Goal: Browse casually: Explore the website without a specific task or goal

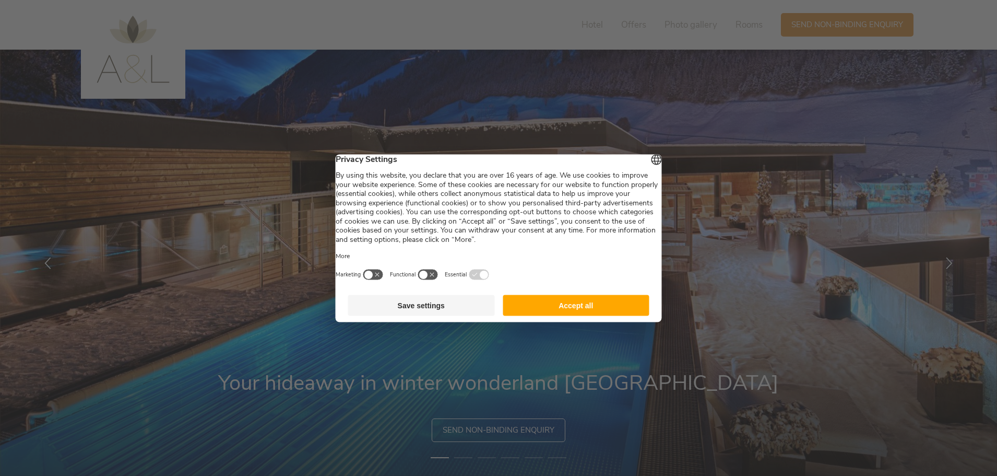
click at [552, 315] on button "Accept all" at bounding box center [576, 304] width 147 height 21
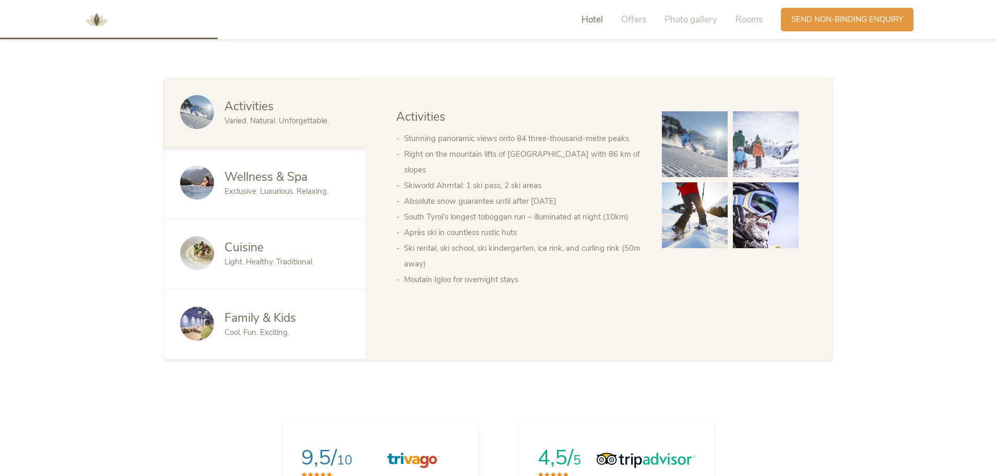
scroll to position [627, 0]
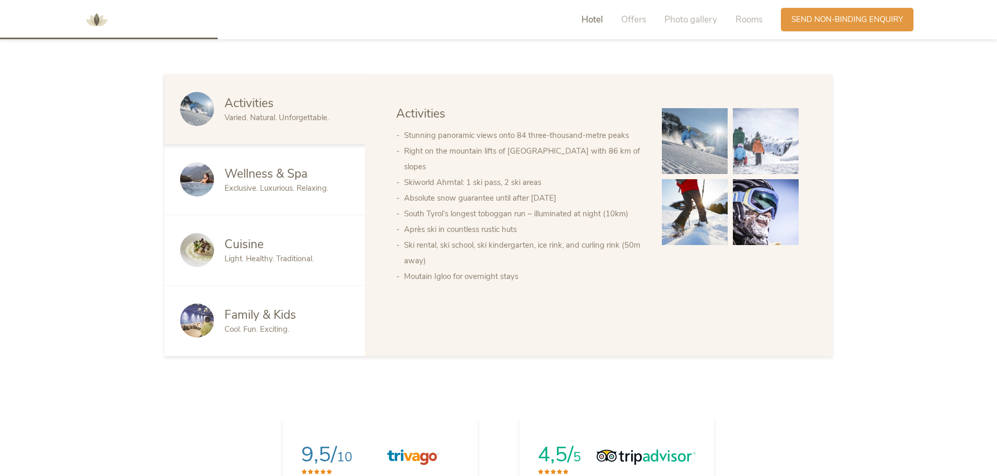
click at [251, 324] on span "Cool. Fun. Exciting." at bounding box center [257, 329] width 65 height 10
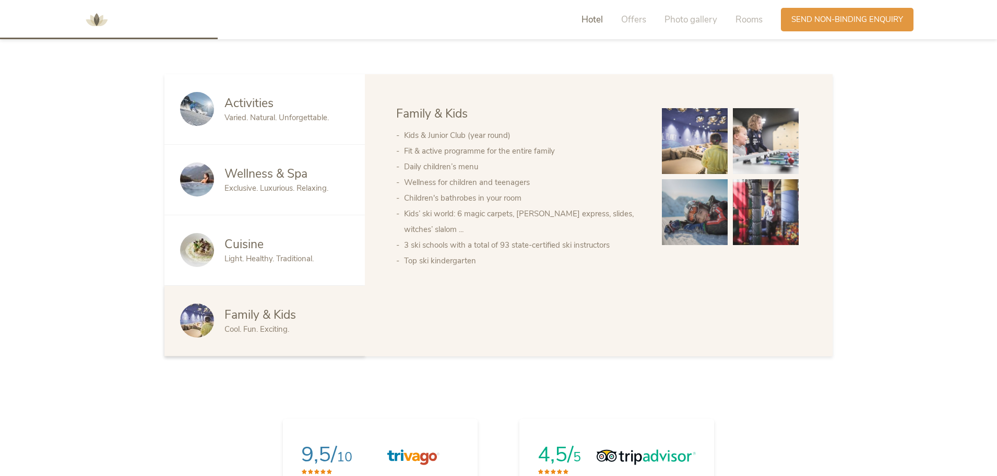
click at [284, 260] on div "Cuisine Light. Healthy. Traditional." at bounding box center [264, 250] width 200 height 70
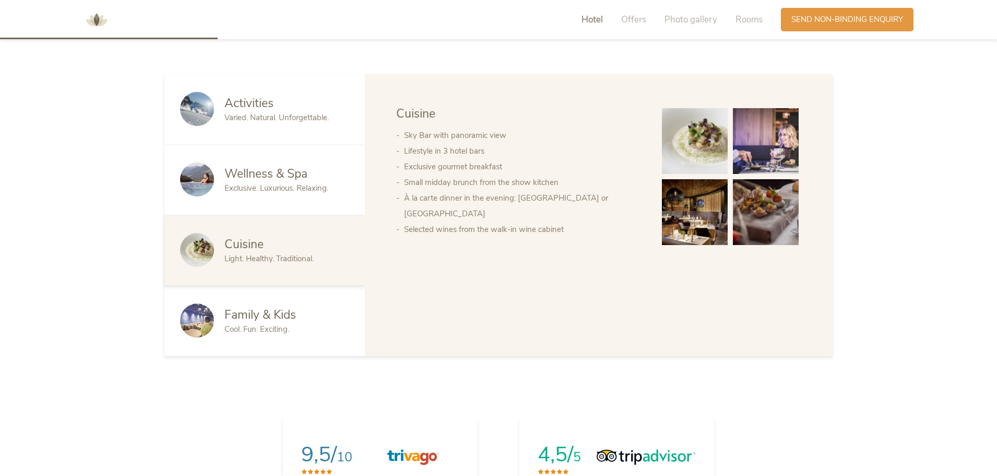
click at [268, 185] on div "Wellness & Spa Exclusive. Luxurious. Relaxing." at bounding box center [264, 180] width 200 height 70
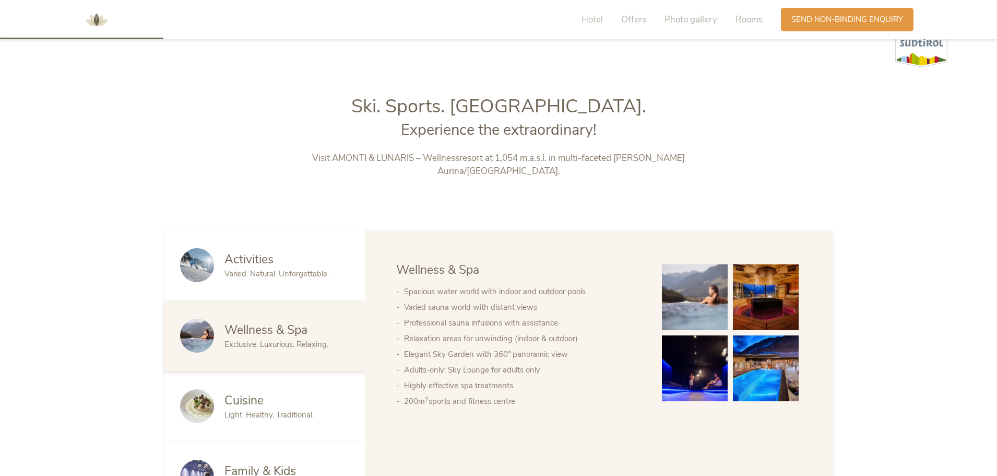
scroll to position [470, 0]
click at [275, 270] on div "Activities Varied. Natural. Unforgettable." at bounding box center [264, 266] width 200 height 70
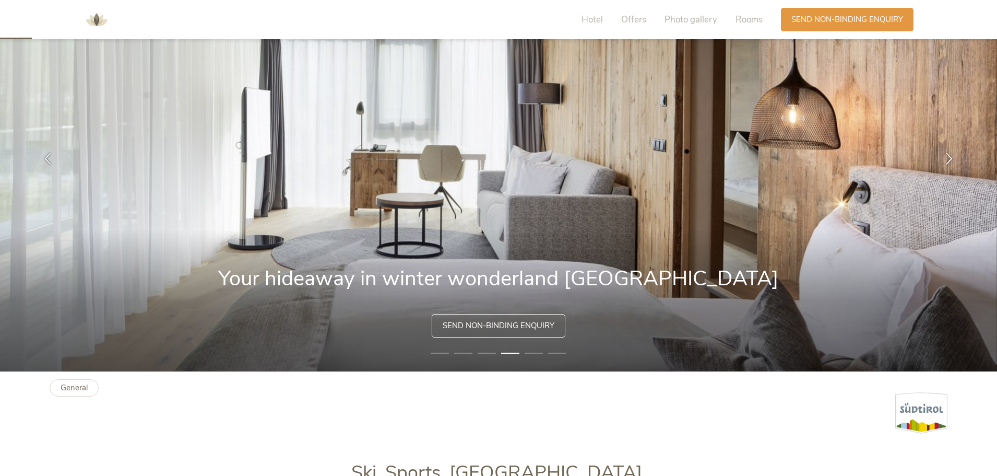
scroll to position [0, 0]
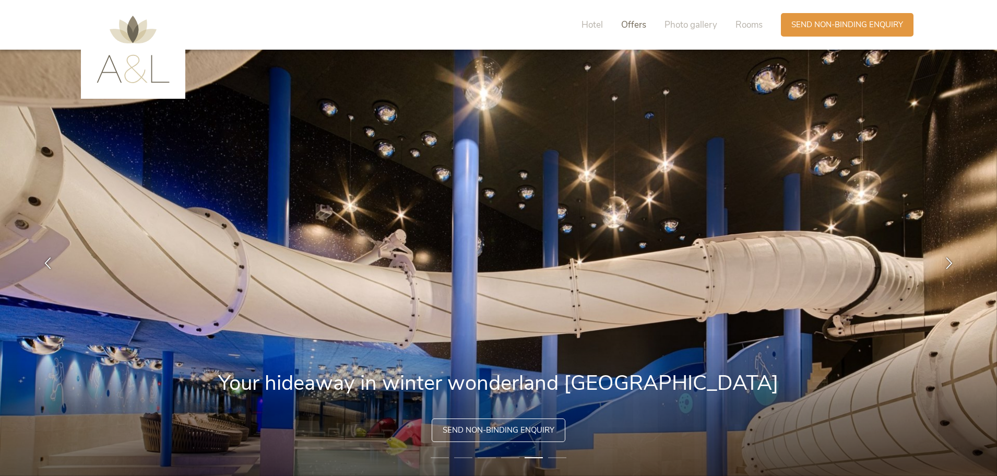
click at [625, 25] on span "Offers" at bounding box center [633, 25] width 25 height 12
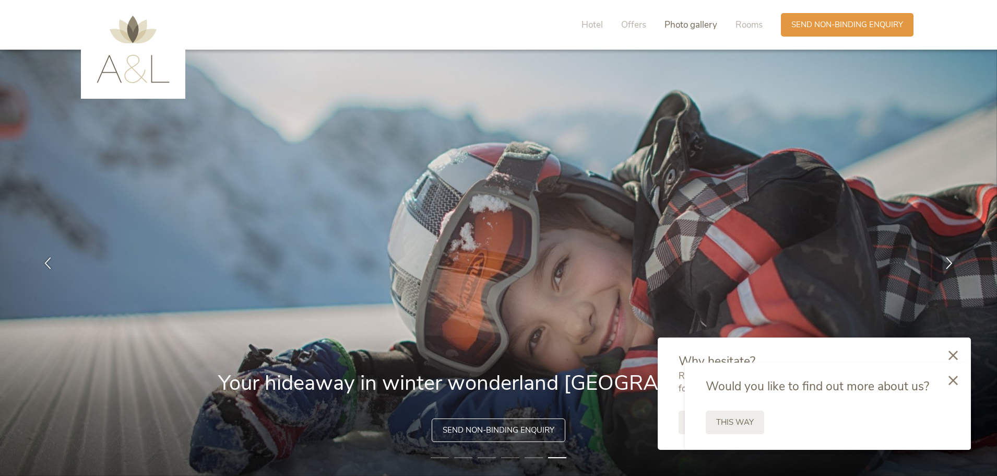
click at [679, 24] on span "Photo gallery" at bounding box center [691, 25] width 53 height 12
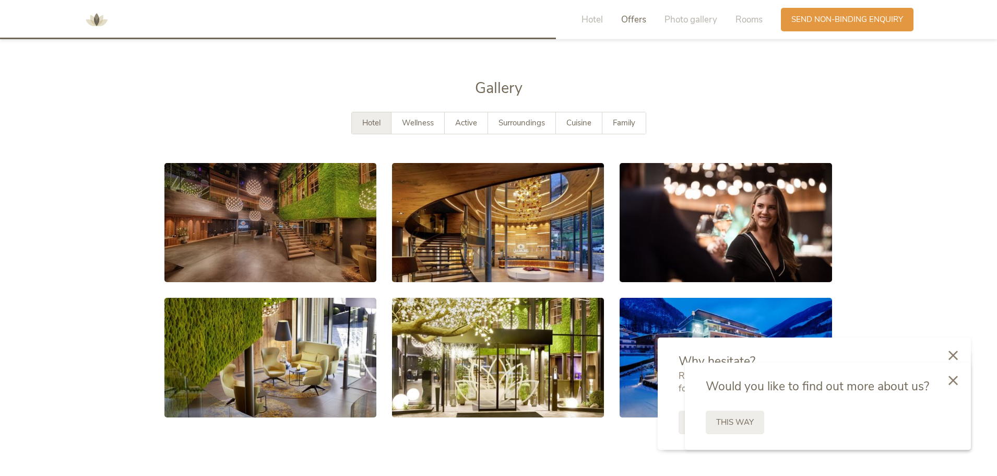
scroll to position [1619, 0]
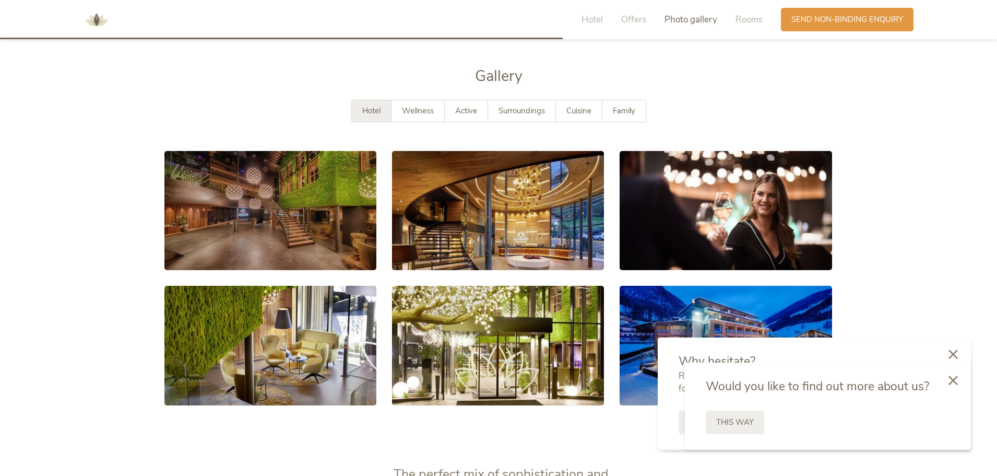
click at [966, 355] on div at bounding box center [954, 354] width 36 height 37
click at [954, 386] on div at bounding box center [954, 379] width 36 height 37
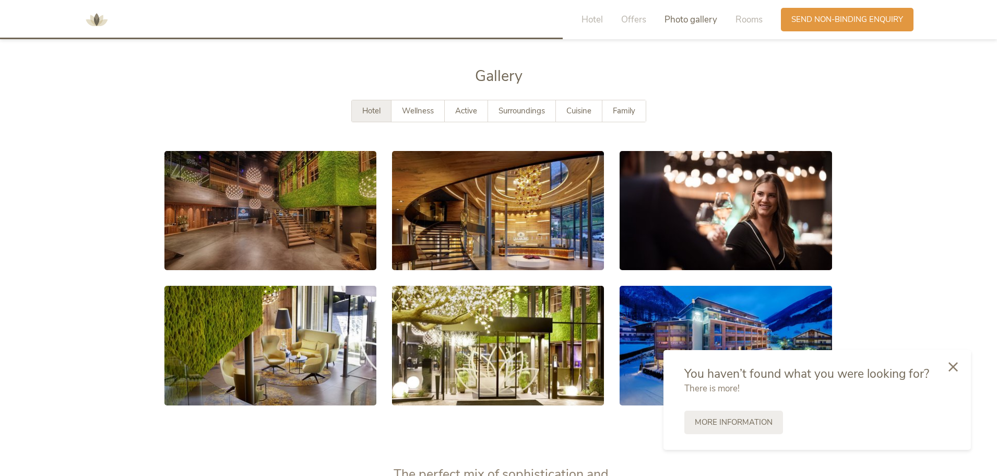
click at [951, 376] on div at bounding box center [954, 367] width 36 height 37
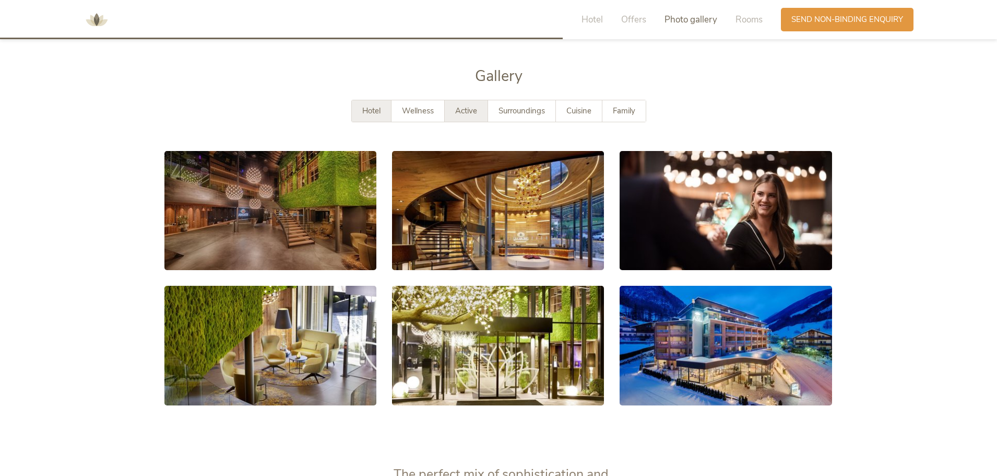
click at [466, 105] on span "Active" at bounding box center [466, 110] width 22 height 10
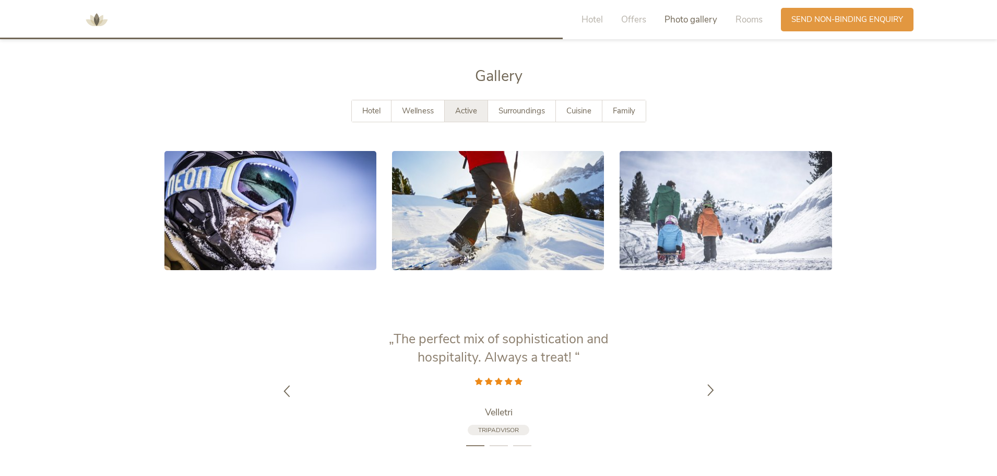
click at [715, 374] on div at bounding box center [710, 390] width 33 height 33
click at [527, 105] on div "Surroundings" at bounding box center [522, 110] width 68 height 21
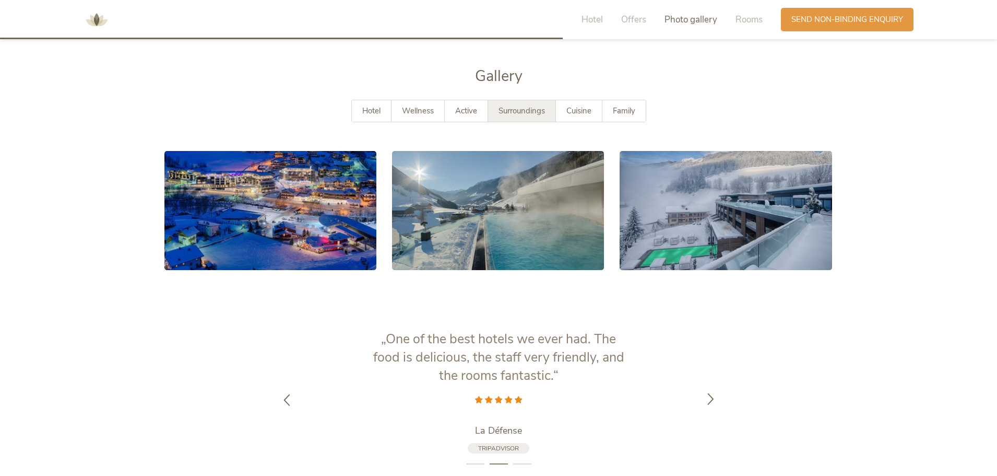
click at [706, 394] on div at bounding box center [710, 399] width 33 height 33
click at [705, 393] on icon at bounding box center [711, 399] width 12 height 12
click at [578, 105] on span "Cuisine" at bounding box center [578, 110] width 25 height 10
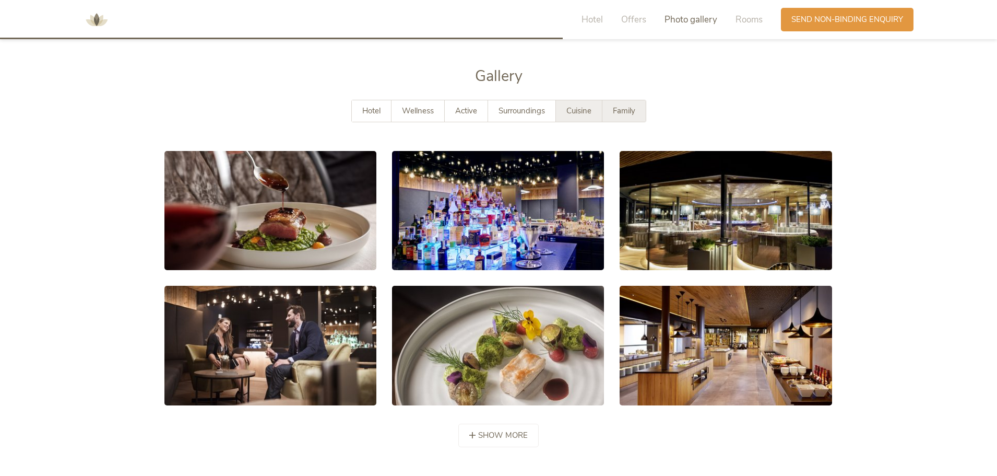
click at [620, 105] on span "Family" at bounding box center [624, 110] width 22 height 10
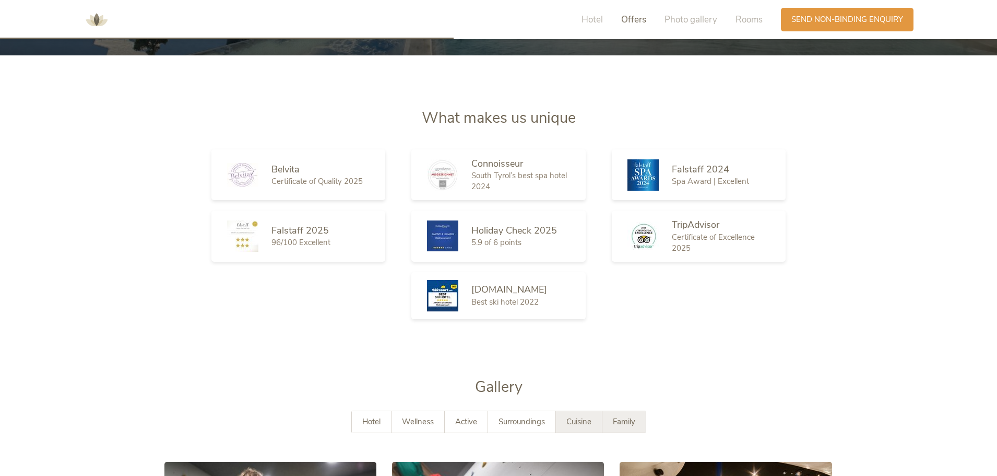
scroll to position [1305, 0]
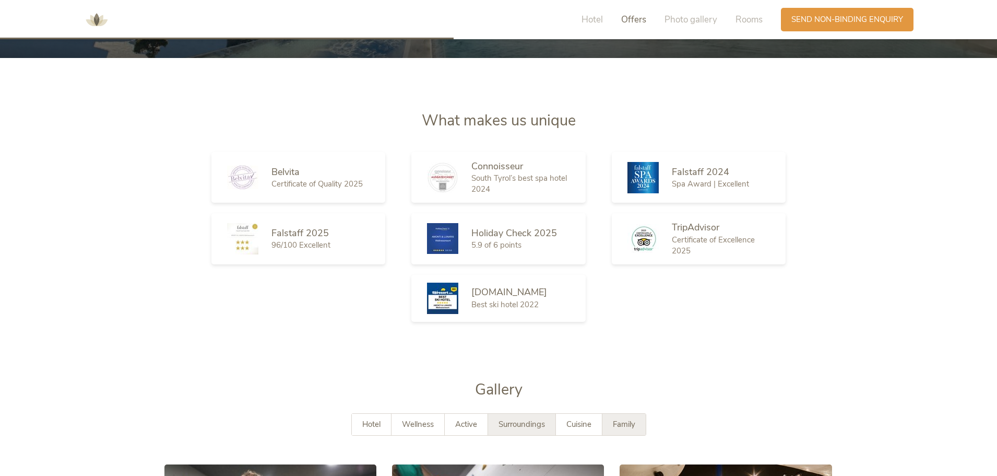
click at [529, 419] on span "Surroundings" at bounding box center [522, 424] width 46 height 10
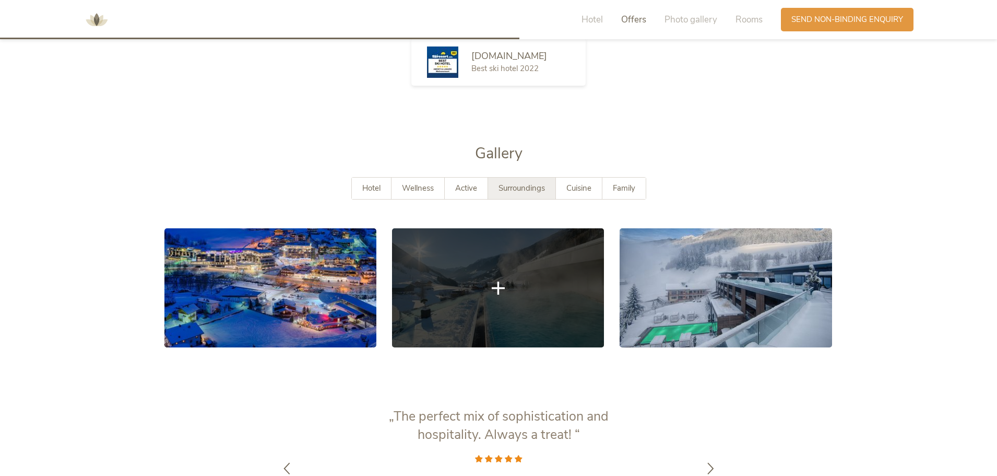
scroll to position [1566, 0]
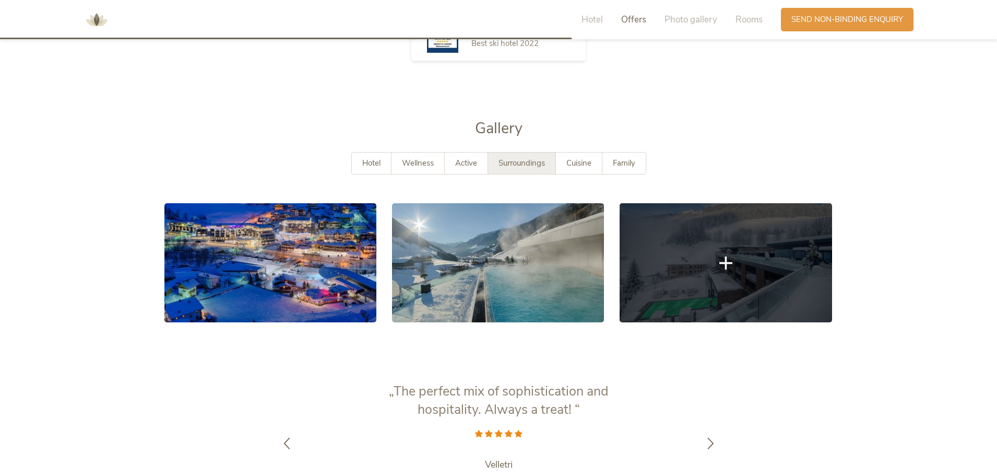
click at [741, 264] on link at bounding box center [726, 262] width 212 height 119
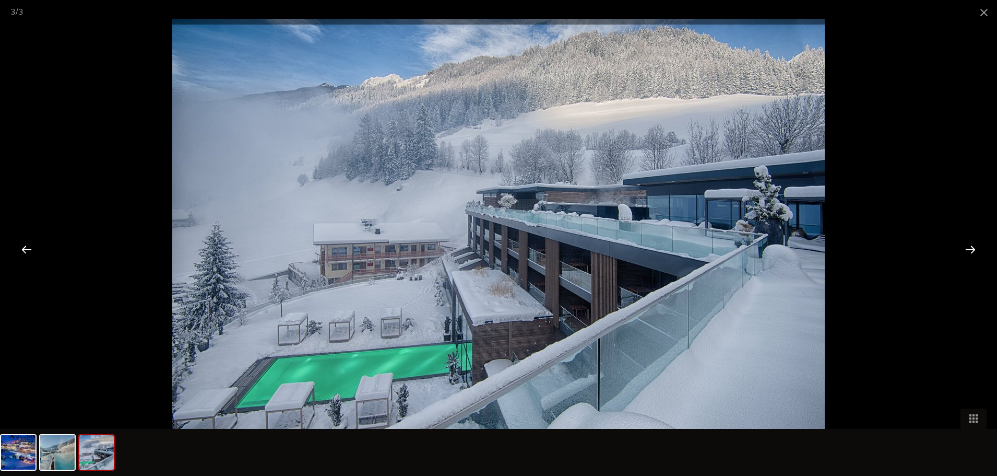
click at [967, 249] on div at bounding box center [970, 249] width 32 height 32
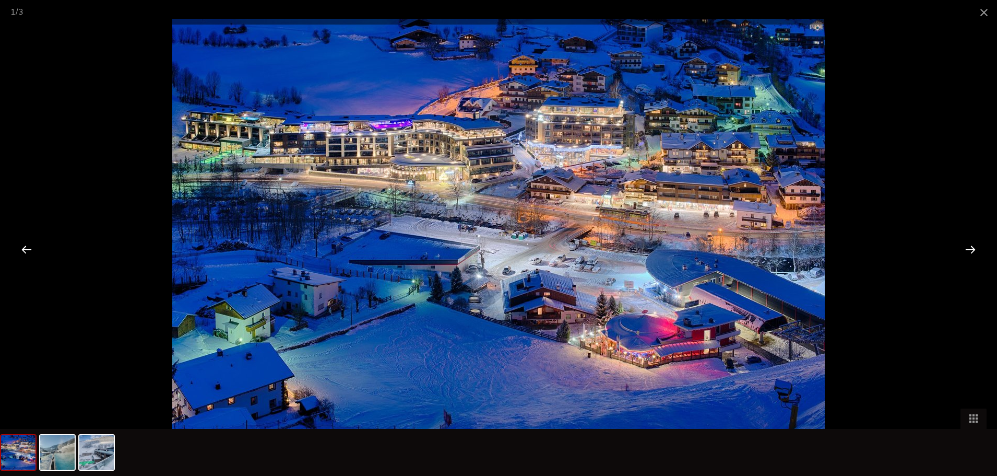
click at [967, 249] on div at bounding box center [970, 249] width 32 height 32
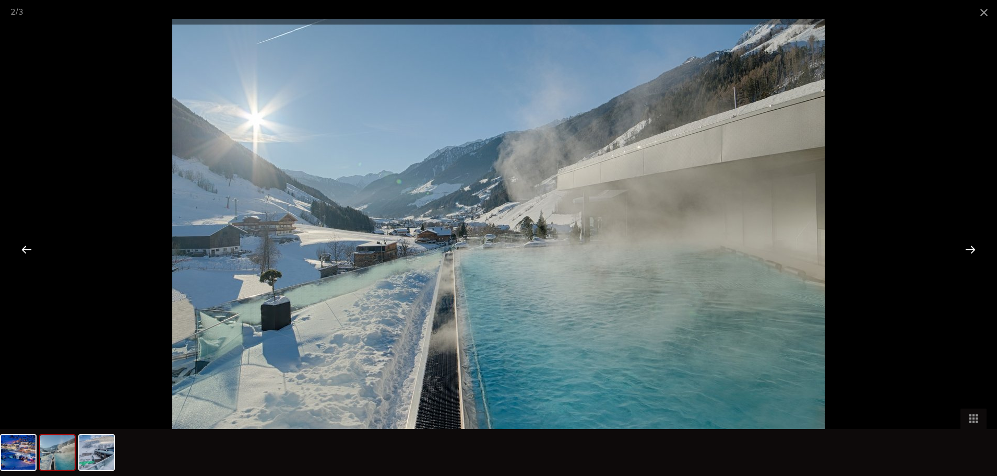
click at [967, 249] on div at bounding box center [970, 249] width 32 height 32
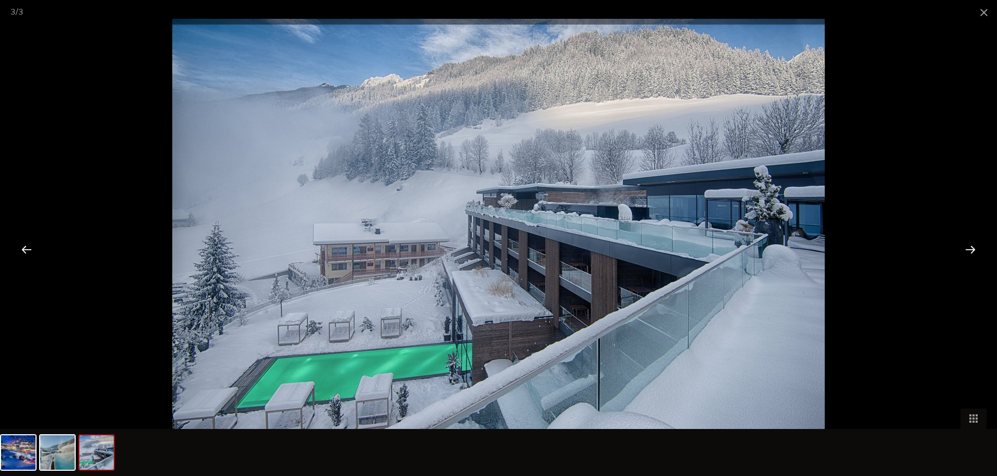
click at [962, 253] on div at bounding box center [970, 249] width 32 height 32
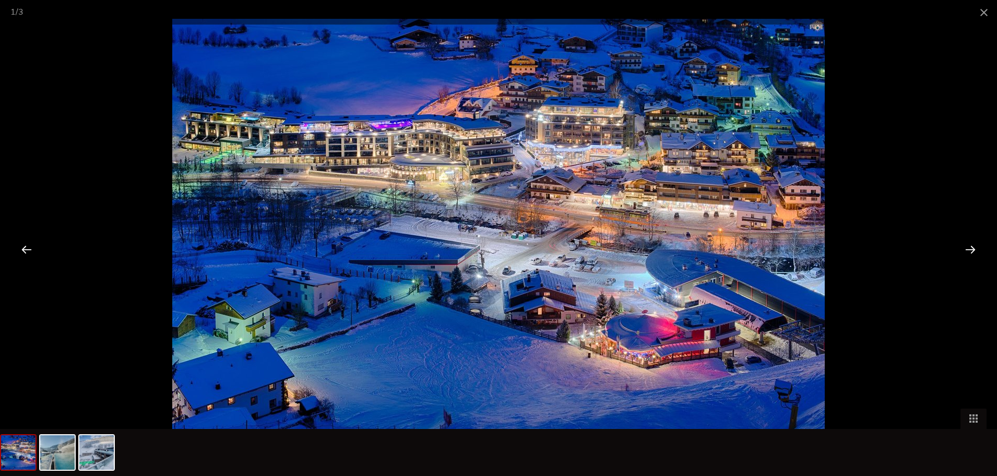
click at [962, 253] on div at bounding box center [970, 249] width 32 height 32
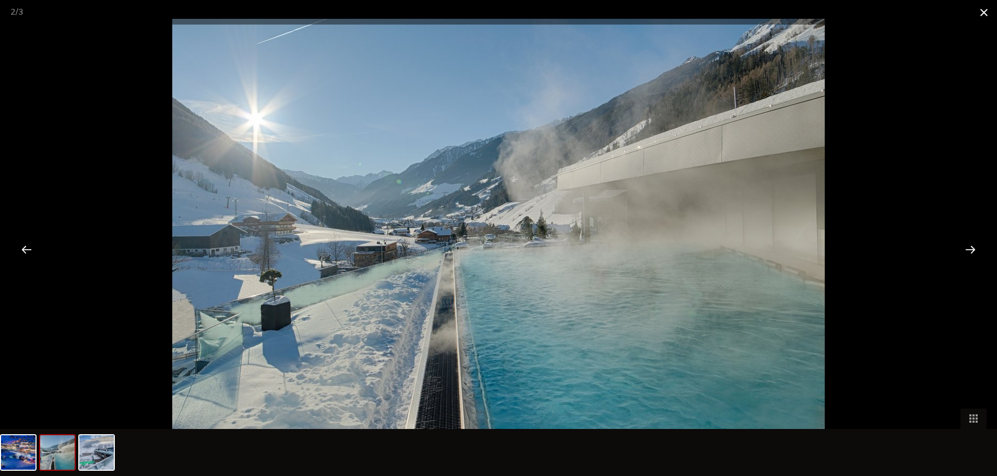
click at [981, 13] on span at bounding box center [984, 12] width 26 height 25
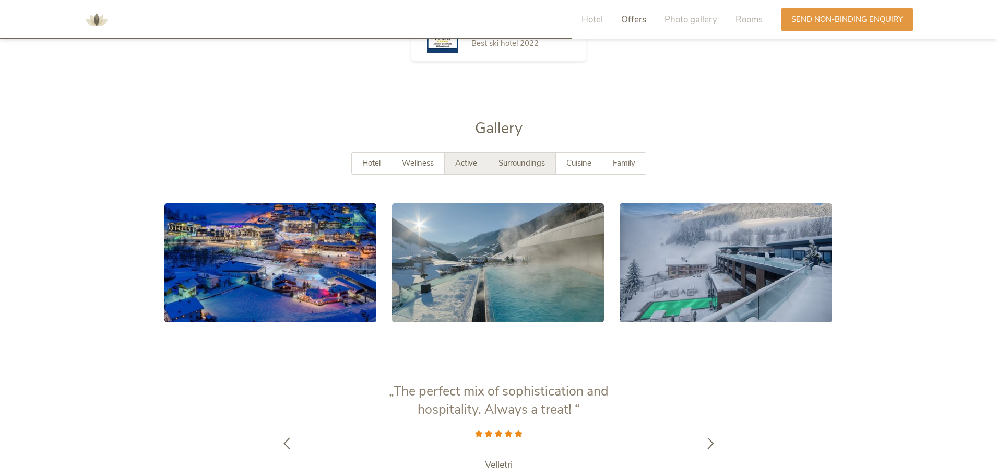
click at [461, 158] on span "Active" at bounding box center [466, 163] width 22 height 10
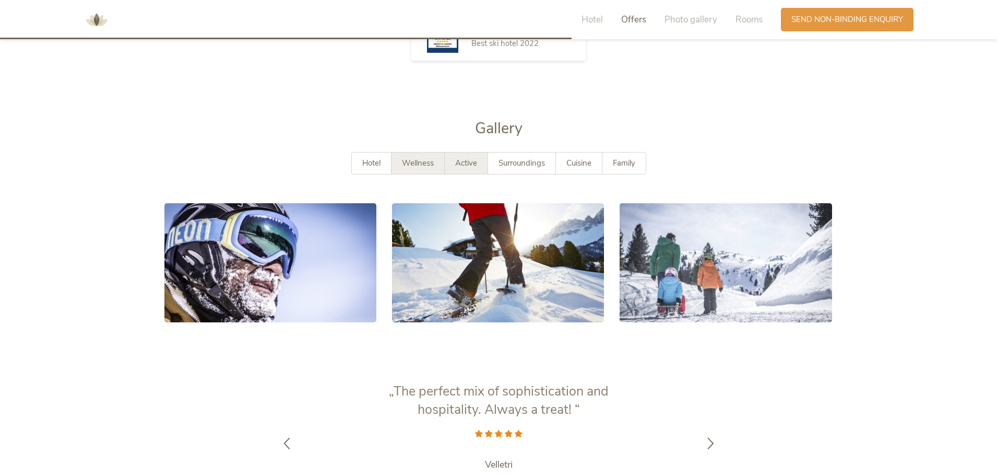
click at [429, 158] on span "Wellness" at bounding box center [418, 163] width 32 height 10
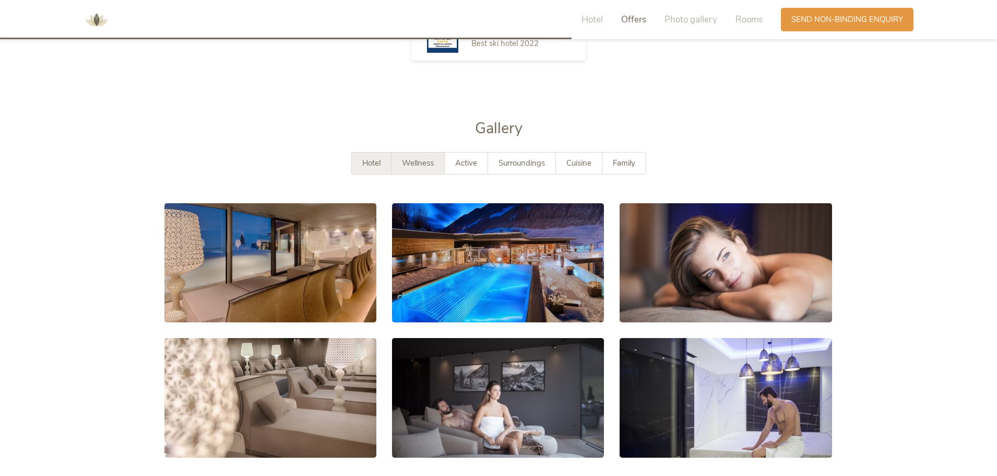
click at [377, 158] on span "Hotel" at bounding box center [371, 163] width 18 height 10
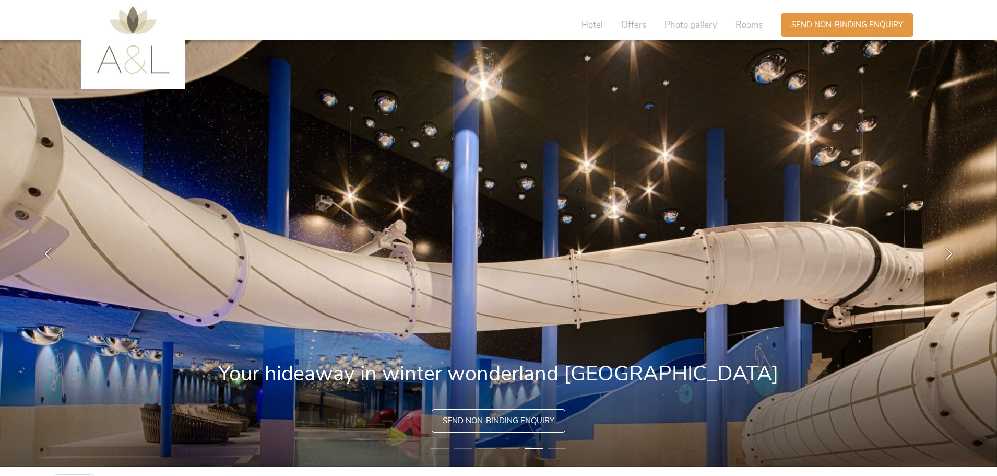
scroll to position [0, 0]
